Goal: Check status: Check status

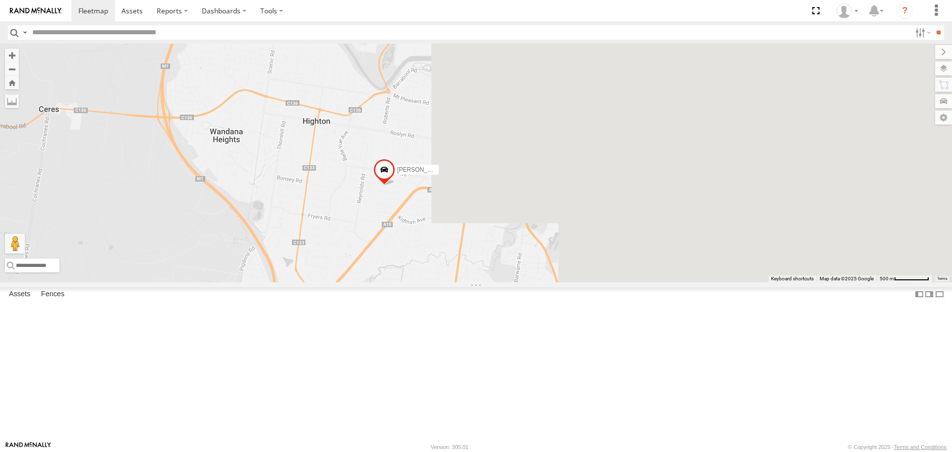
drag, startPoint x: 458, startPoint y: 265, endPoint x: 350, endPoint y: 254, distance: 108.7
click at [48, 210] on main "← Move left → Move right ↑ Move up ↓ Move down + Zoom in - Zoom out Home Jump l…" at bounding box center [476, 242] width 952 height 397
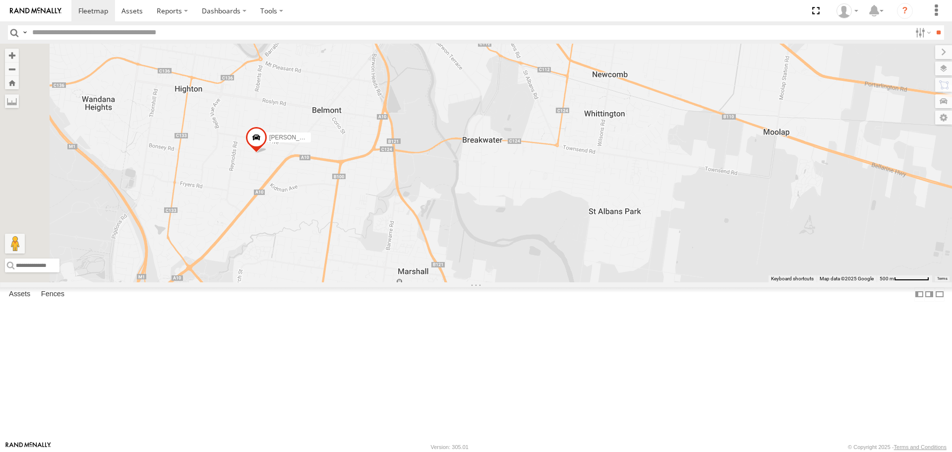
drag, startPoint x: 333, startPoint y: 252, endPoint x: 612, endPoint y: 253, distance: 278.8
click at [612, 253] on div "[PERSON_NAME] - 1UN7FC Spare - 1UN7FB [PERSON_NAME]" at bounding box center [476, 163] width 952 height 238
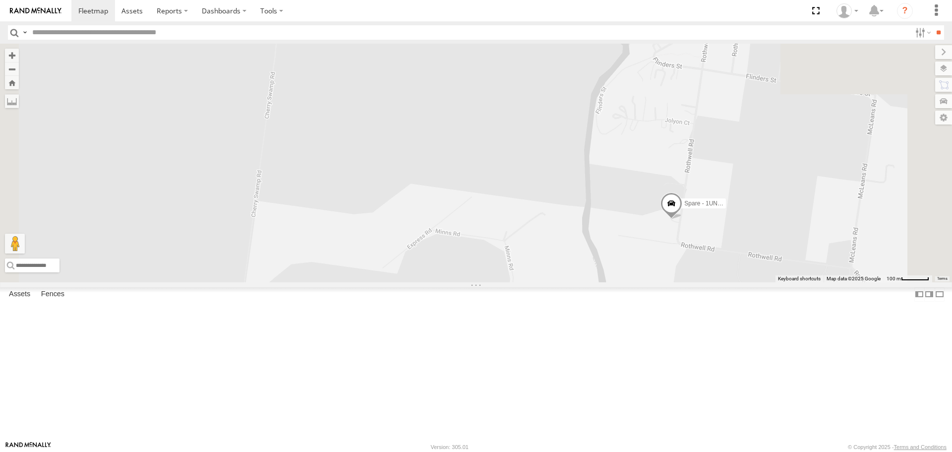
drag, startPoint x: 803, startPoint y: 272, endPoint x: 698, endPoint y: 176, distance: 142.5
click at [698, 176] on div "[PERSON_NAME] - 1UN7FC Spare - 1UN7FB [PERSON_NAME]" at bounding box center [476, 163] width 952 height 238
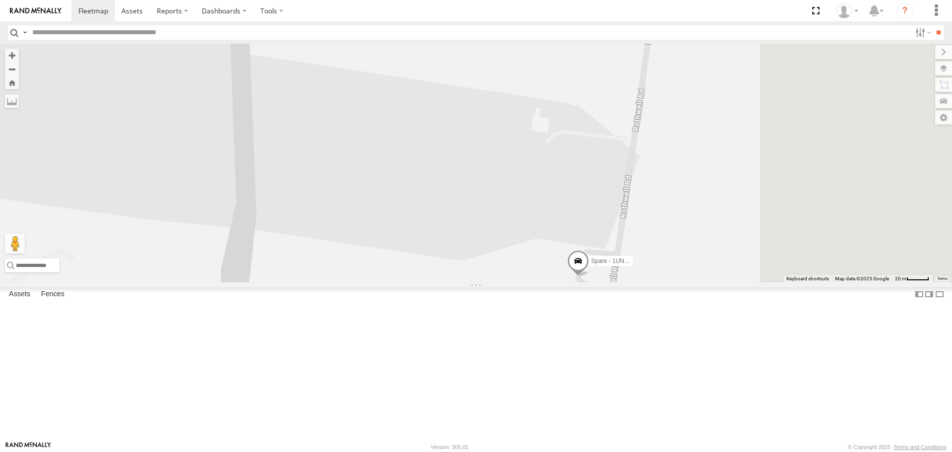
drag, startPoint x: 848, startPoint y: 267, endPoint x: 592, endPoint y: 102, distance: 305.0
click at [593, 109] on div "[PERSON_NAME] - 1UN7FC Spare - 1UN7FB [PERSON_NAME]" at bounding box center [476, 163] width 952 height 238
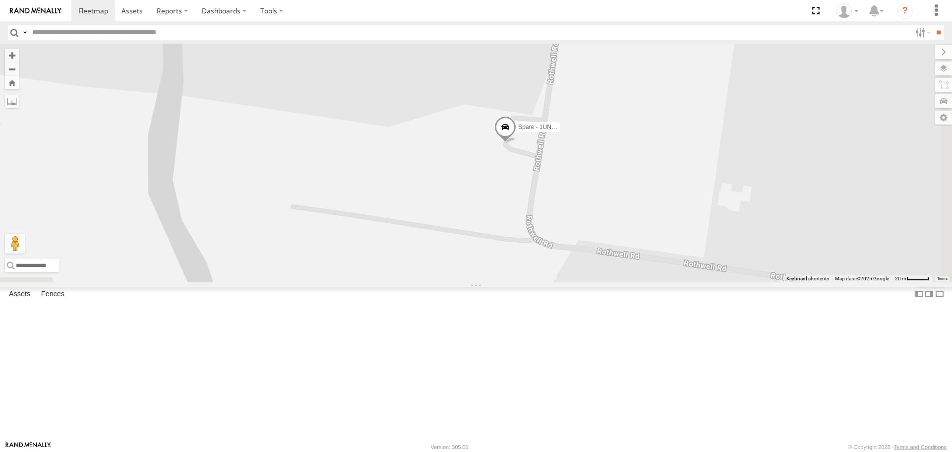
click at [553, 122] on div "[PERSON_NAME] - 1UN7FC Spare - 1UN7FB [PERSON_NAME]" at bounding box center [476, 163] width 952 height 238
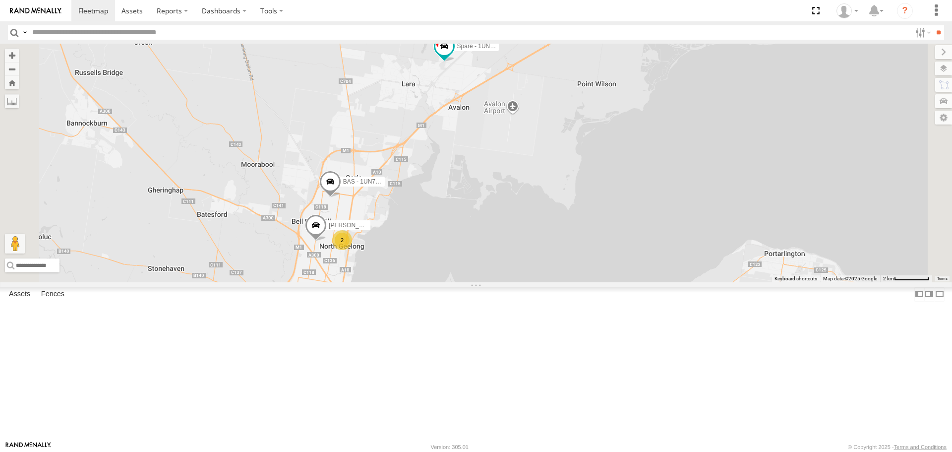
drag, startPoint x: 553, startPoint y: 248, endPoint x: 554, endPoint y: 253, distance: 5.5
click at [550, 263] on div "[PERSON_NAME] - 1UN7FC Spare - 1UN7FB 2 [PERSON_NAME]" at bounding box center [476, 163] width 952 height 238
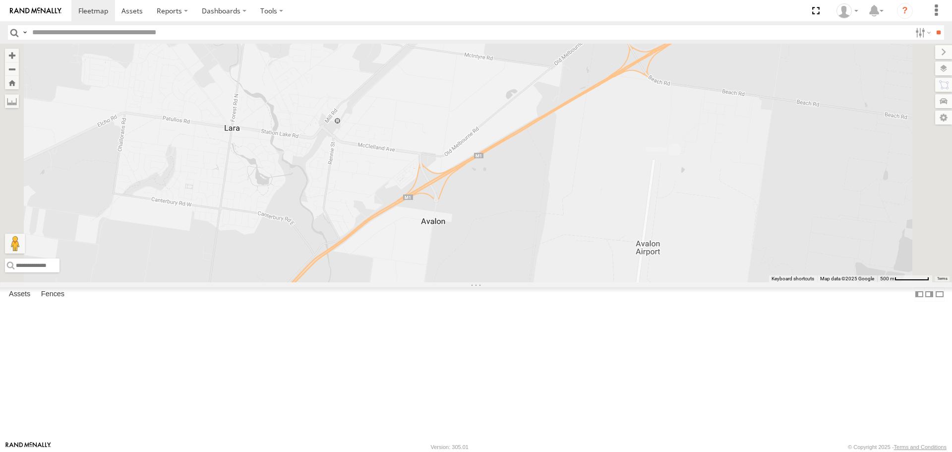
drag, startPoint x: 535, startPoint y: 154, endPoint x: 555, endPoint y: 221, distance: 69.2
click at [555, 221] on div "[PERSON_NAME] - 1UN7FC Spare - 1UN7FB [PERSON_NAME]" at bounding box center [476, 163] width 952 height 238
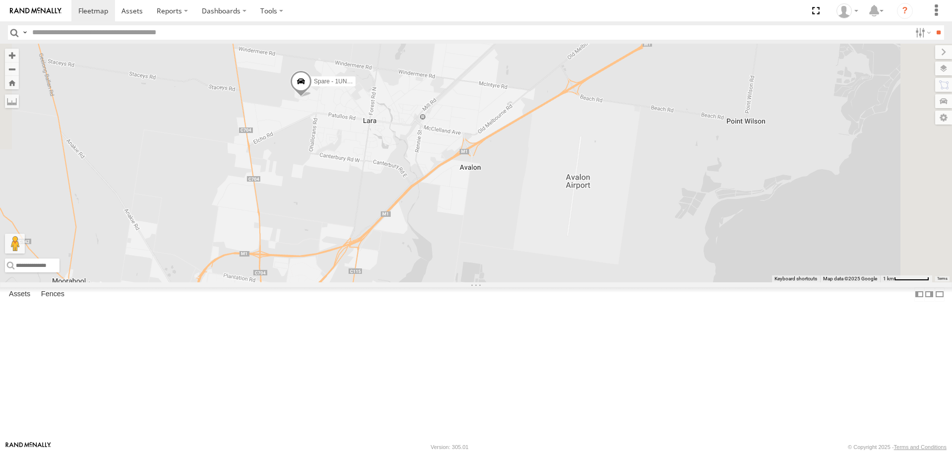
drag, startPoint x: 486, startPoint y: 202, endPoint x: 350, endPoint y: 417, distance: 253.7
click at [350, 282] on div "[PERSON_NAME] - 1UN7FC [PERSON_NAME] - 1UN7FB 2" at bounding box center [476, 163] width 952 height 238
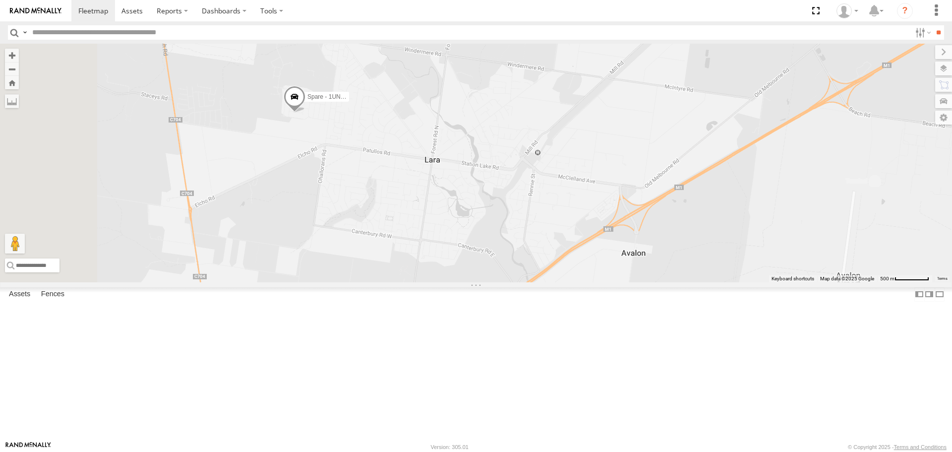
drag, startPoint x: 461, startPoint y: 274, endPoint x: 523, endPoint y: 443, distance: 180.8
click at [523, 443] on body at bounding box center [476, 226] width 952 height 452
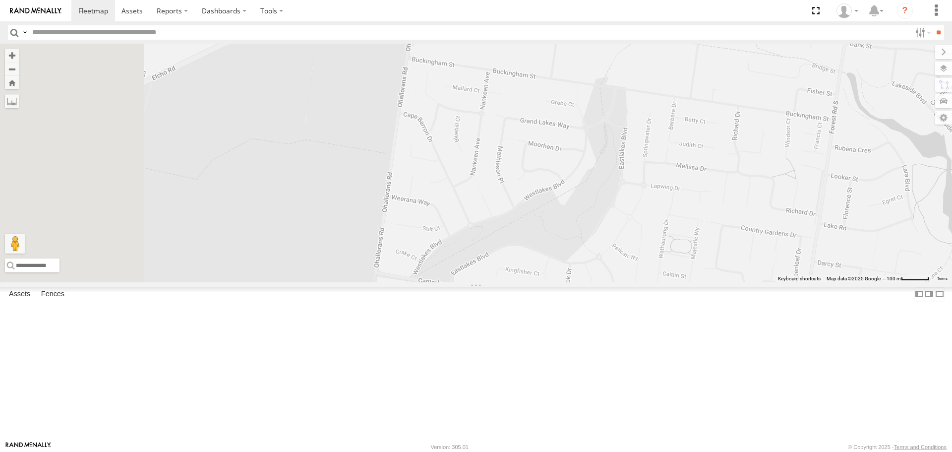
drag, startPoint x: 434, startPoint y: 204, endPoint x: 711, endPoint y: 475, distance: 387.9
click at [711, 451] on html at bounding box center [476, 226] width 952 height 452
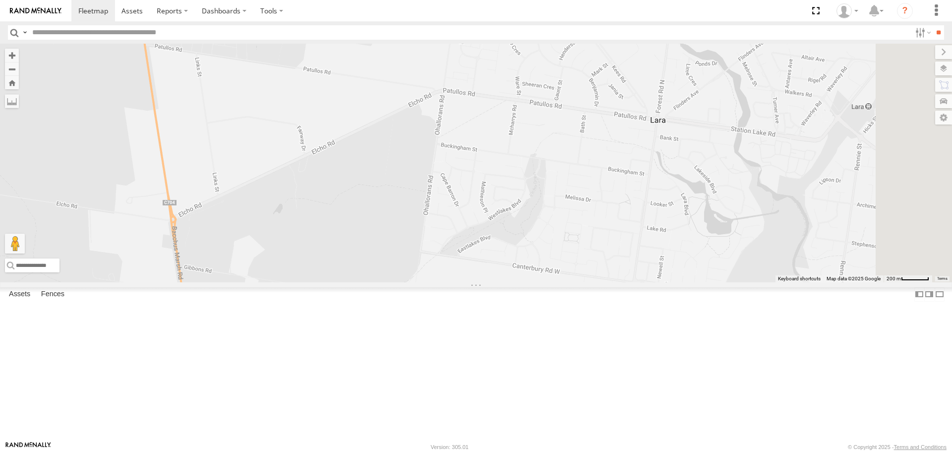
drag, startPoint x: 544, startPoint y: 227, endPoint x: 512, endPoint y: 359, distance: 135.7
click at [512, 282] on div "[PERSON_NAME] - 1UN7FC [PERSON_NAME] - 1UN7FB" at bounding box center [476, 163] width 952 height 238
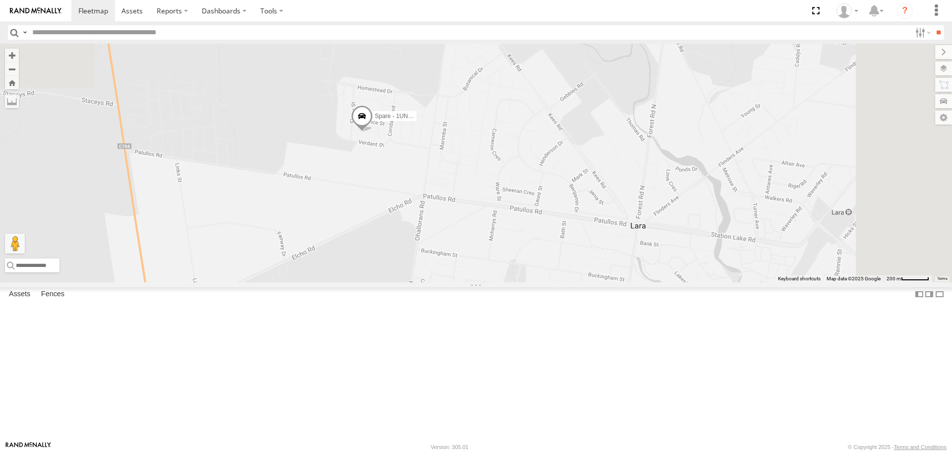
click at [373, 132] on span at bounding box center [362, 118] width 22 height 27
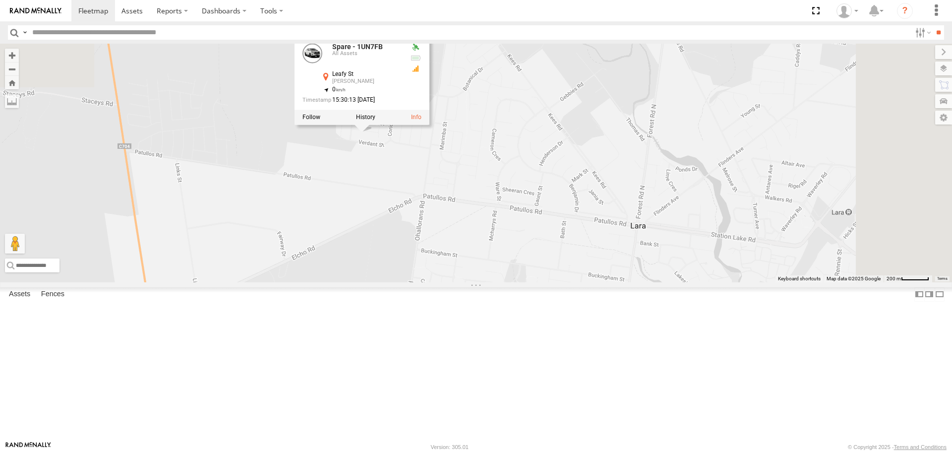
click at [430, 125] on div "Spare - 1UN7FB All Assets Leafy St Lara -38.01652 , 144.37254 0 15:30:13 [DATE]" at bounding box center [362, 80] width 135 height 89
click at [430, 125] on div at bounding box center [362, 117] width 135 height 15
click at [375, 121] on label at bounding box center [365, 117] width 19 height 7
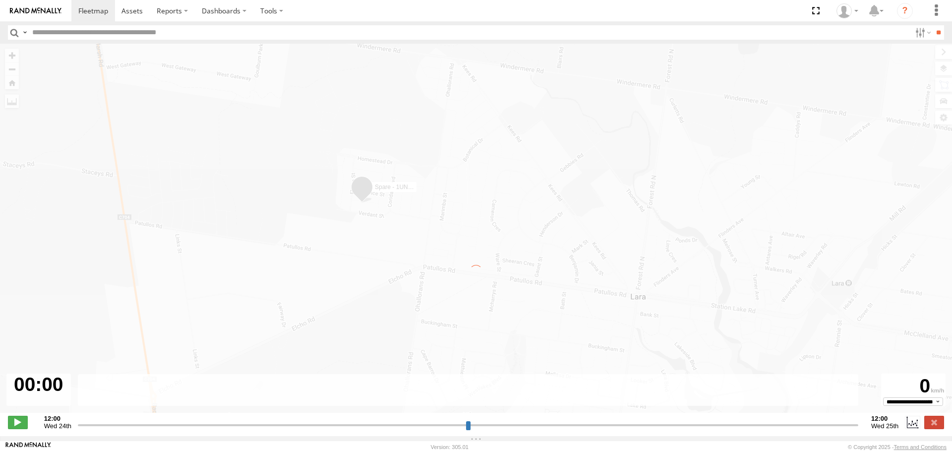
type input "**********"
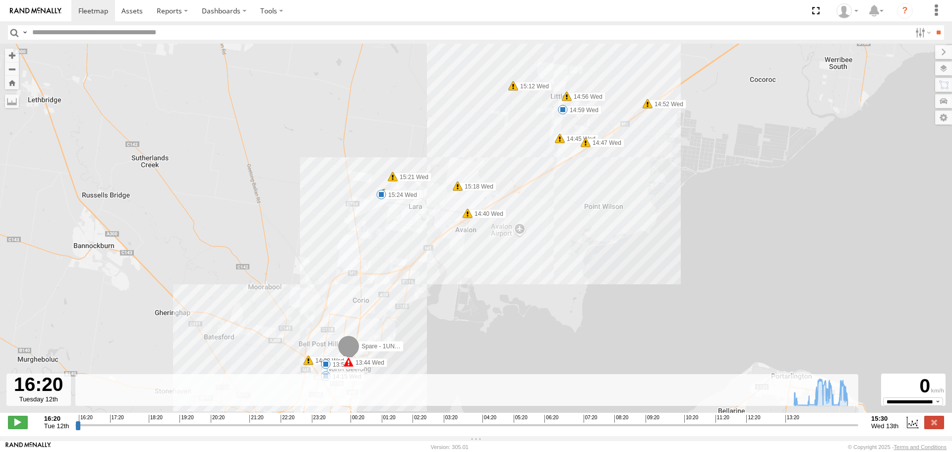
drag, startPoint x: 585, startPoint y: 111, endPoint x: 573, endPoint y: 113, distance: 11.6
click at [584, 111] on label "14:59 Wed" at bounding box center [582, 110] width 39 height 9
click at [569, 102] on div "14:59 [DATE] 15:08 [DATE] 8 [STREET_ADDRESS][PERSON_NAME]" at bounding box center [563, 75] width 118 height 53
click at [466, 216] on span at bounding box center [468, 213] width 10 height 10
click at [466, 206] on div "Harsh Left Cornering 14:40 [DATE] [STREET_ADDRESS][PERSON_NAME]" at bounding box center [468, 176] width 138 height 60
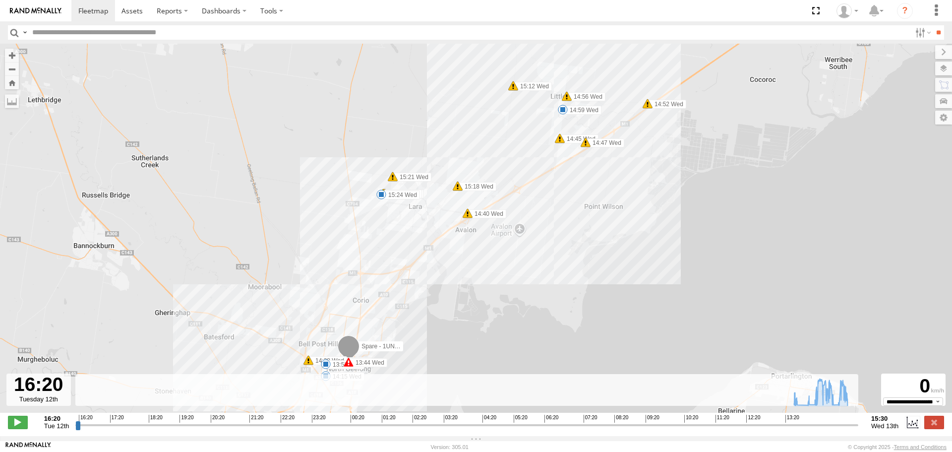
click at [588, 150] on div "Spare - 1UN7FB 13:43 Wed 13:44 Wed 13:44 Wed 13:51 Wed 13:53 Wed 14:15 Wed 14:2…" at bounding box center [476, 233] width 952 height 379
click at [586, 147] on span at bounding box center [586, 142] width 10 height 10
click at [648, 109] on span at bounding box center [648, 104] width 10 height 10
click at [568, 101] on span at bounding box center [567, 96] width 10 height 10
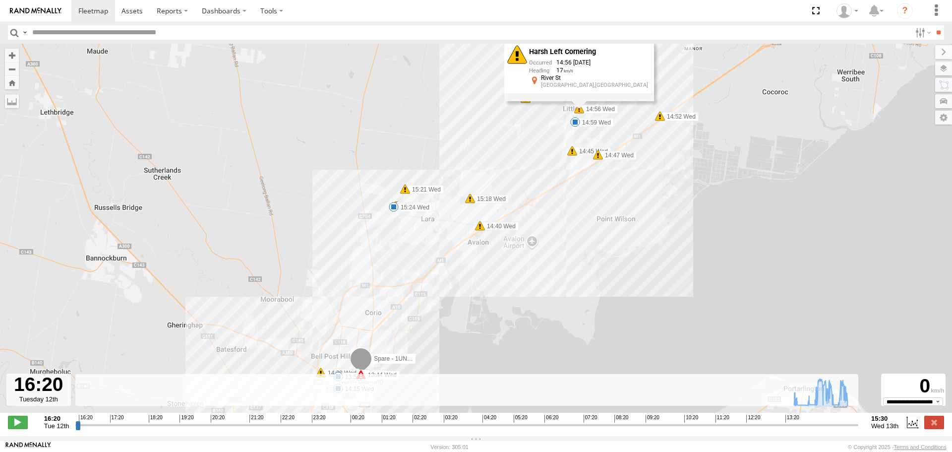
click at [528, 103] on span at bounding box center [526, 98] width 10 height 10
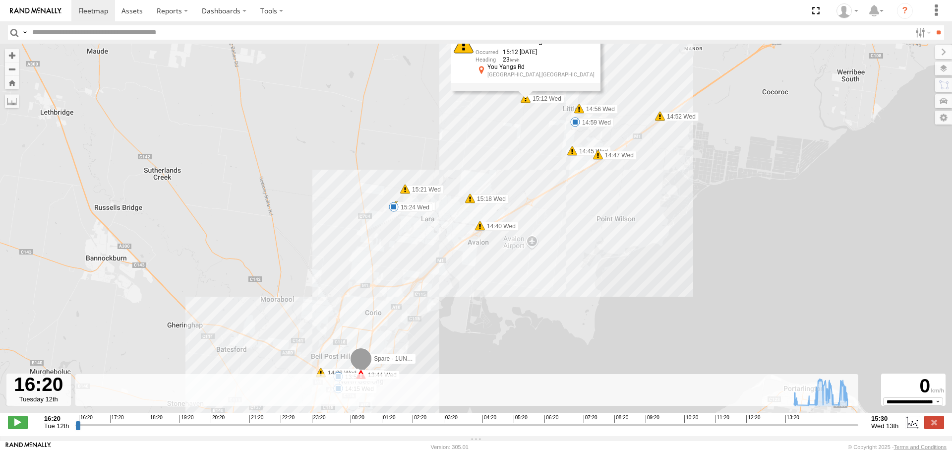
click at [472, 201] on span at bounding box center [470, 198] width 10 height 10
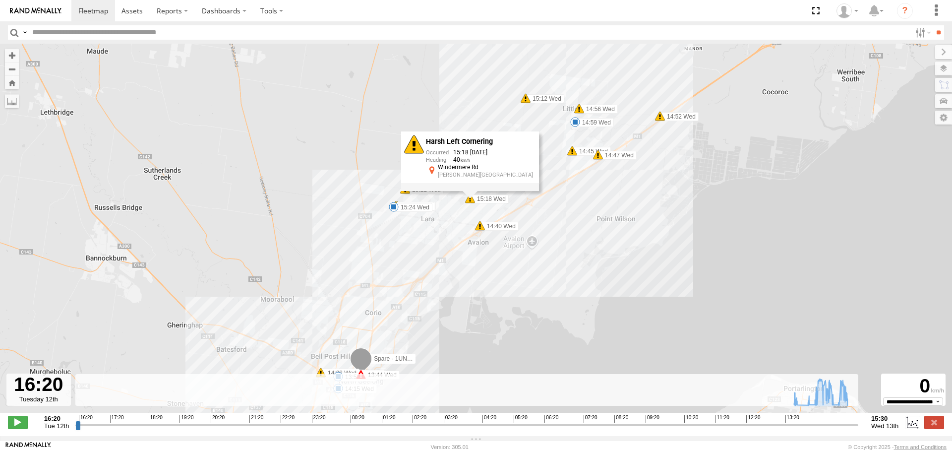
click at [580, 111] on span at bounding box center [579, 109] width 10 height 10
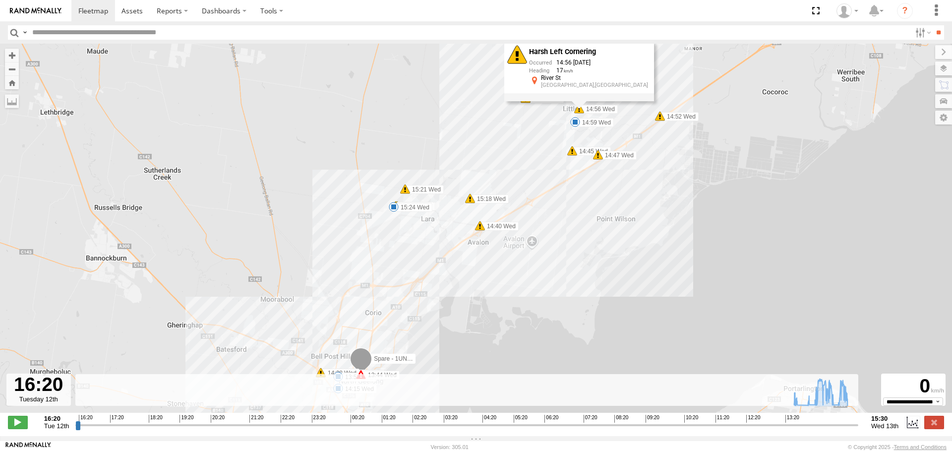
click at [408, 191] on span at bounding box center [405, 189] width 10 height 10
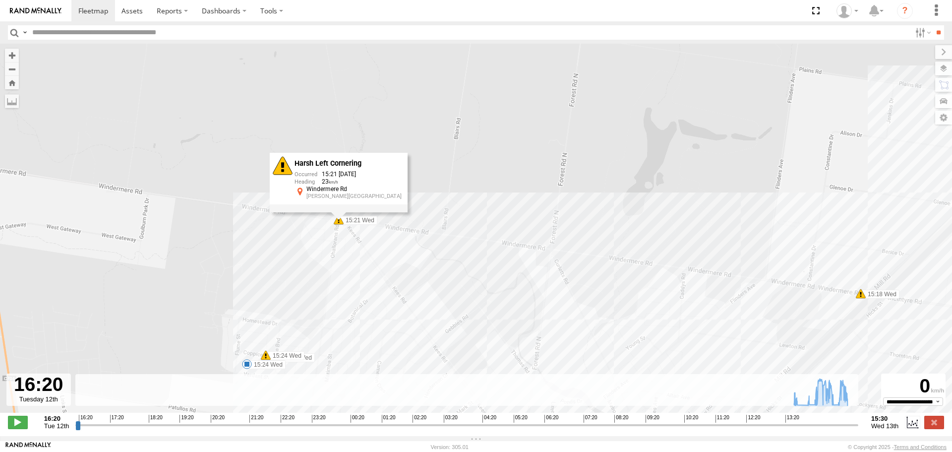
drag, startPoint x: 370, startPoint y: 191, endPoint x: 444, endPoint y: 232, distance: 84.6
click at [441, 235] on div "Spare - 1UN7FB 13:43 Wed 13:44 Wed 13:44 Wed 13:51 Wed 13:53 Wed 14:15 Wed 14:2…" at bounding box center [476, 233] width 952 height 379
click at [862, 299] on span at bounding box center [862, 294] width 10 height 10
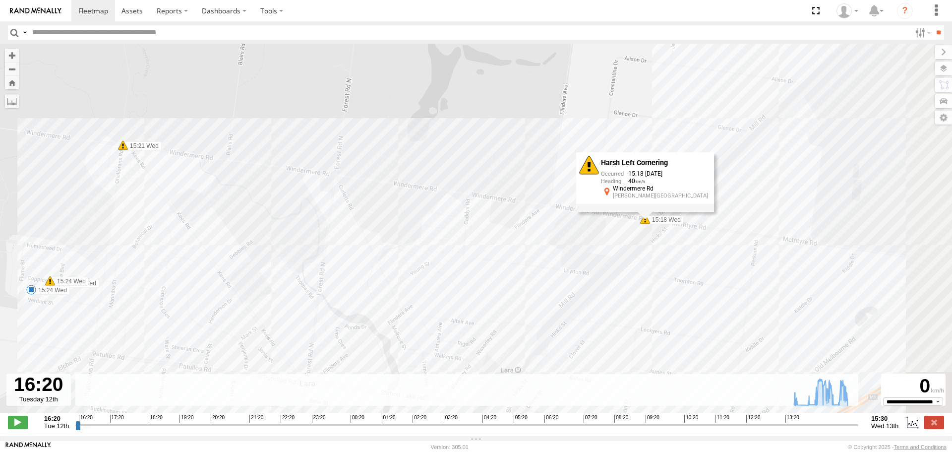
drag, startPoint x: 794, startPoint y: 256, endPoint x: 575, endPoint y: 182, distance: 231.7
click at [576, 182] on div "Spare - 1UN7FB 13:43 Wed 13:44 Wed 13:44 Wed 13:51 Wed 13:53 Wed 14:15 Wed 14:2…" at bounding box center [476, 233] width 952 height 379
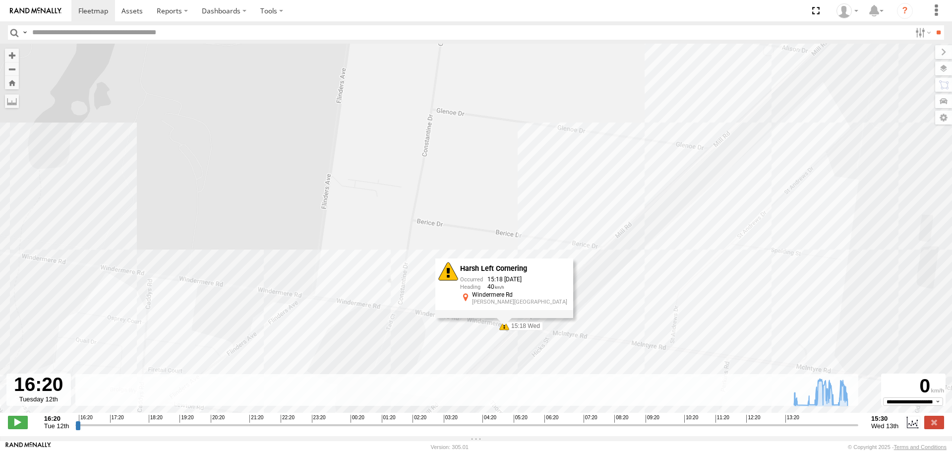
drag, startPoint x: 715, startPoint y: 120, endPoint x: 639, endPoint y: 274, distance: 171.9
click at [639, 280] on div "Spare - 1UN7FB 13:43 Wed 13:44 Wed 13:44 Wed 13:51 Wed 13:53 Wed 14:15 Wed 14:2…" at bounding box center [476, 233] width 952 height 379
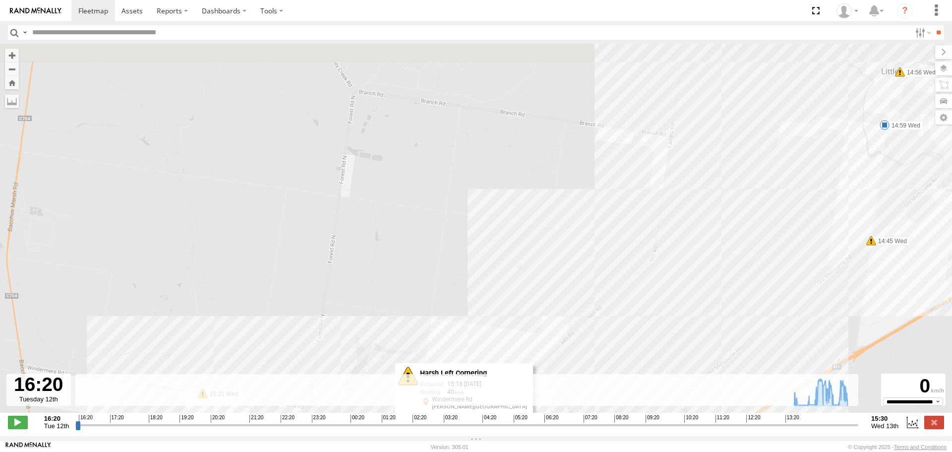
drag, startPoint x: 642, startPoint y: 149, endPoint x: 519, endPoint y: 256, distance: 163.1
click at [504, 283] on div "Spare - 1UN7FB 13:43 Wed 13:44 Wed 13:44 Wed 13:51 Wed 13:53 Wed 14:15 Wed 14:2…" at bounding box center [476, 233] width 952 height 379
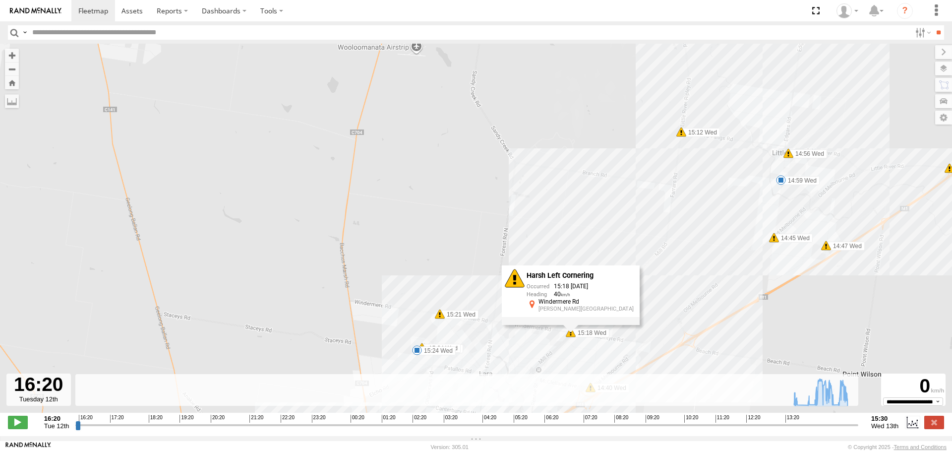
click at [774, 242] on span at bounding box center [774, 238] width 10 height 10
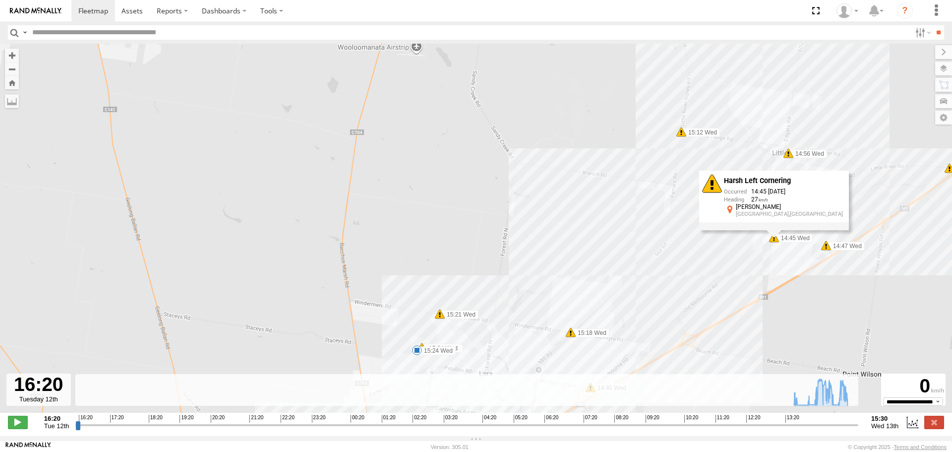
click at [828, 249] on span at bounding box center [826, 246] width 10 height 10
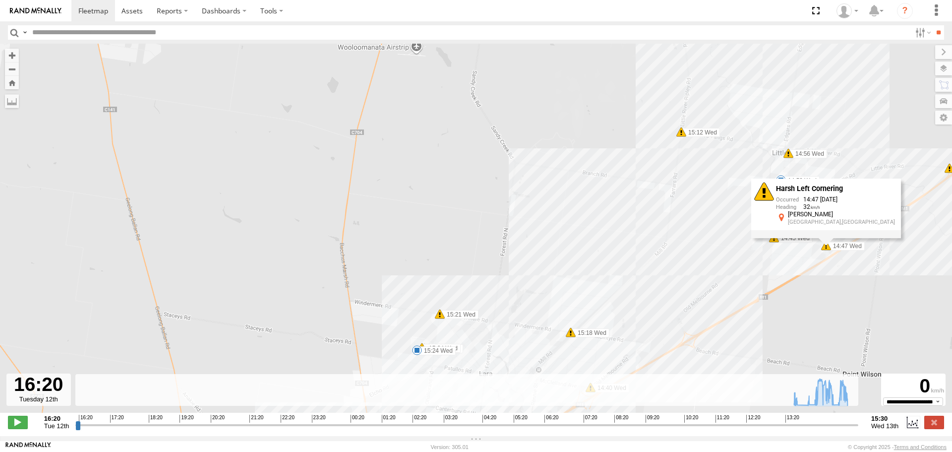
click at [949, 180] on div "Spare - 1UN7FB 13:43 Wed 13:44 Wed 13:44 Wed 13:51 Wed 13:53 Wed 14:15 Wed 14:2…" at bounding box center [476, 233] width 952 height 379
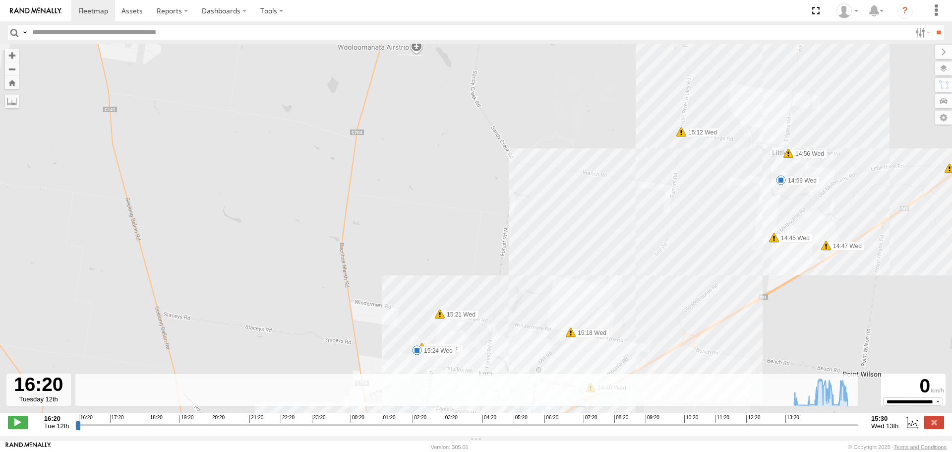
click at [949, 173] on span at bounding box center [950, 168] width 10 height 10
click at [783, 159] on div "Spare - 1UN7FB 13:43 Wed 13:44 Wed 13:44 Wed 13:51 Wed 13:53 Wed 14:15 Wed 14:2…" at bounding box center [476, 233] width 952 height 379
click at [789, 156] on span at bounding box center [789, 153] width 10 height 10
click at [679, 134] on span at bounding box center [682, 132] width 10 height 10
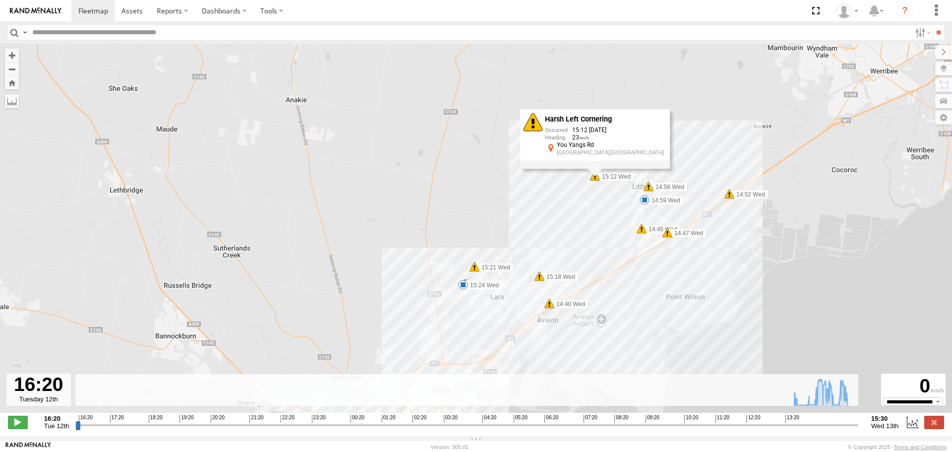
drag, startPoint x: 478, startPoint y: 267, endPoint x: 589, endPoint y: 95, distance: 204.6
click at [588, 97] on div "Spare - 1UN7FB 13:43 Wed 13:44 Wed 13:44 Wed 13:51 Wed 13:53 Wed 14:15 Wed 14:2…" at bounding box center [476, 233] width 952 height 379
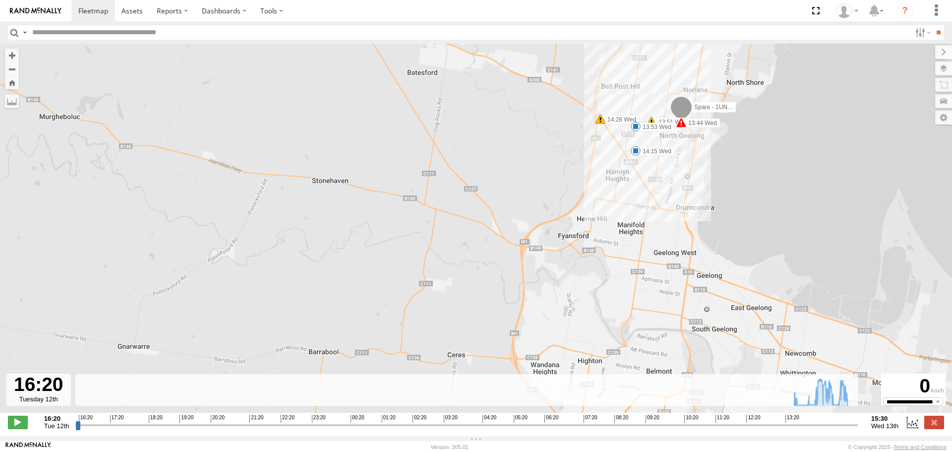
drag, startPoint x: 534, startPoint y: 154, endPoint x: 387, endPoint y: 236, distance: 167.7
click at [387, 236] on div "Spare - 1UN7FB 13:43 Wed 13:44 Wed 13:44 Wed 13:51 Wed 13:53 Wed 14:15 Wed 14:2…" at bounding box center [476, 233] width 952 height 379
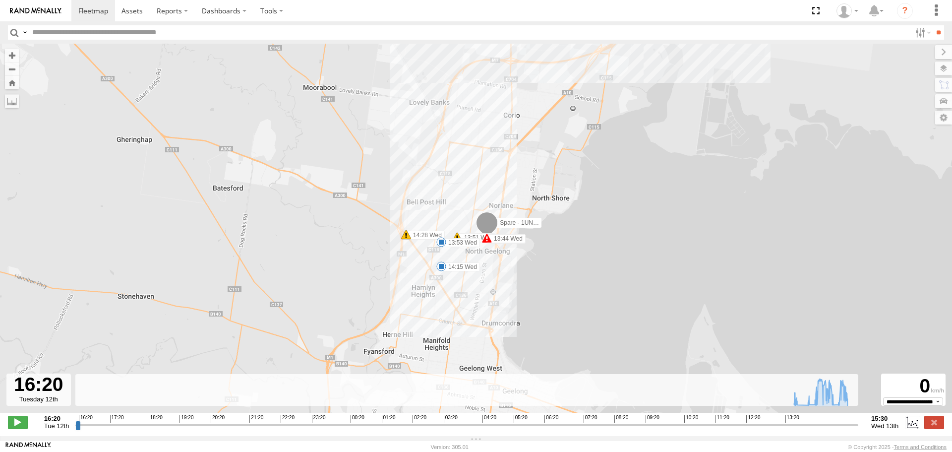
click at [442, 270] on span at bounding box center [441, 266] width 10 height 10
click at [442, 259] on div "14:15 [DATE] 14:24 [DATE] 8 31 [GEOGRAPHIC_DATA][PERSON_NAME]" at bounding box center [441, 232] width 109 height 53
click at [442, 247] on span at bounding box center [441, 242] width 10 height 10
click at [442, 235] on div "13:53 [DATE] 14:10 [DATE] [GEOGRAPHIC_DATA]" at bounding box center [441, 208] width 109 height 53
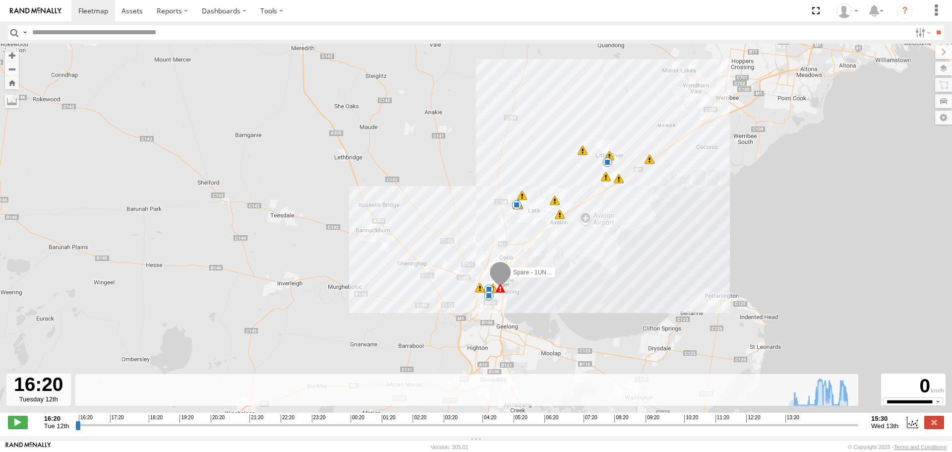
drag, startPoint x: 623, startPoint y: 121, endPoint x: 577, endPoint y: 233, distance: 120.8
click at [577, 233] on div "Spare - 1UN7FB 13:43 Wed 13:44 Wed 13:44 Wed 13:51 Wed 13:53 Wed 14:15 Wed 14:2…" at bounding box center [476, 233] width 952 height 379
